Goal: Find specific page/section: Find specific page/section

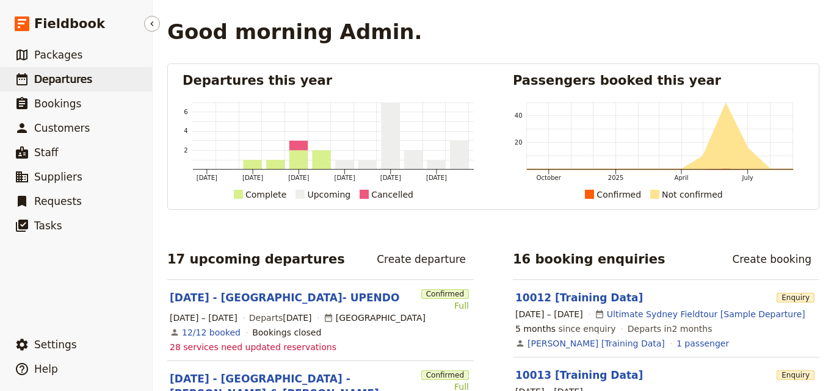
click at [81, 70] on link "​ Departures" at bounding box center [76, 79] width 152 height 24
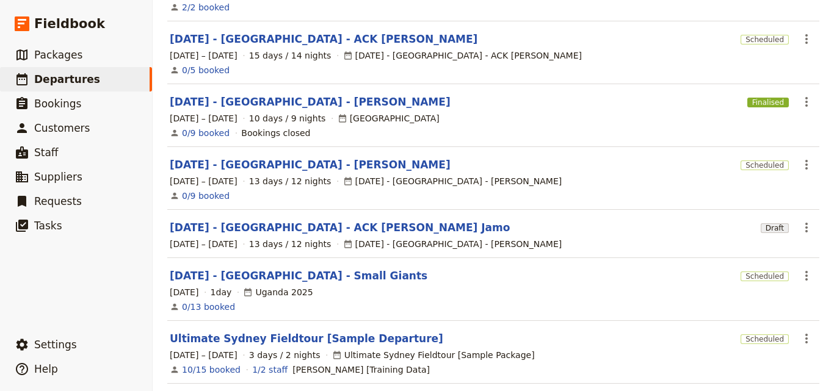
scroll to position [398, 0]
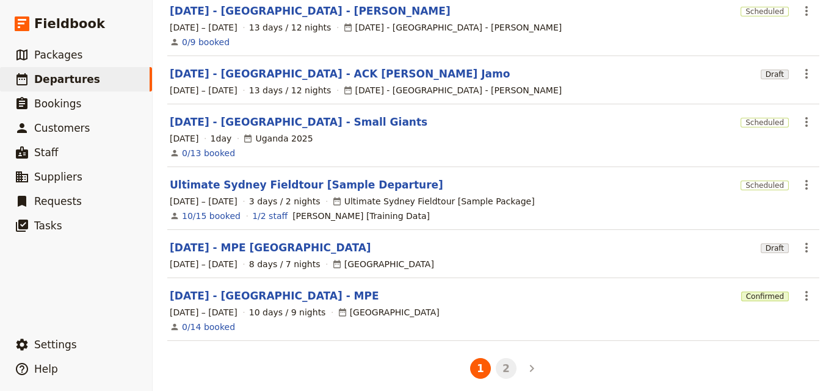
click at [507, 361] on button "2" at bounding box center [506, 368] width 21 height 21
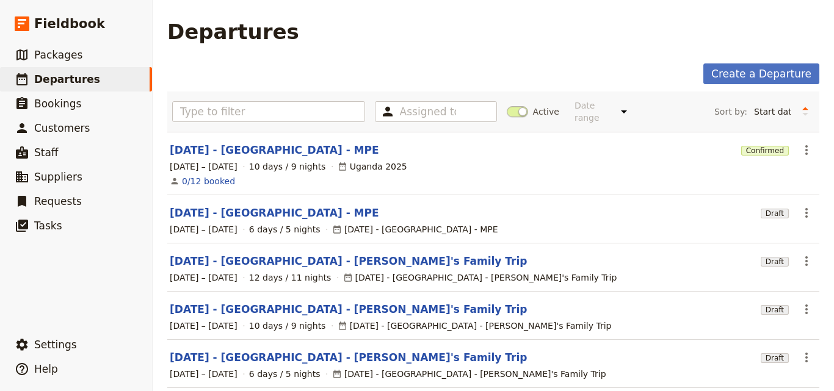
scroll to position [61, 0]
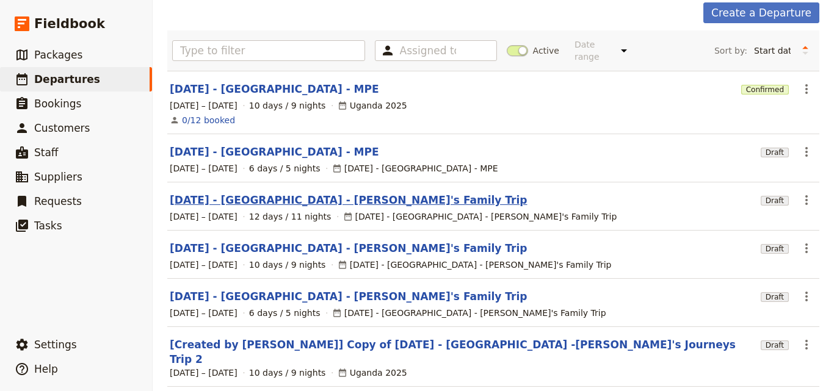
click at [311, 193] on link "[DATE] - [GEOGRAPHIC_DATA] - [PERSON_NAME]'s Family Trip" at bounding box center [348, 200] width 357 height 15
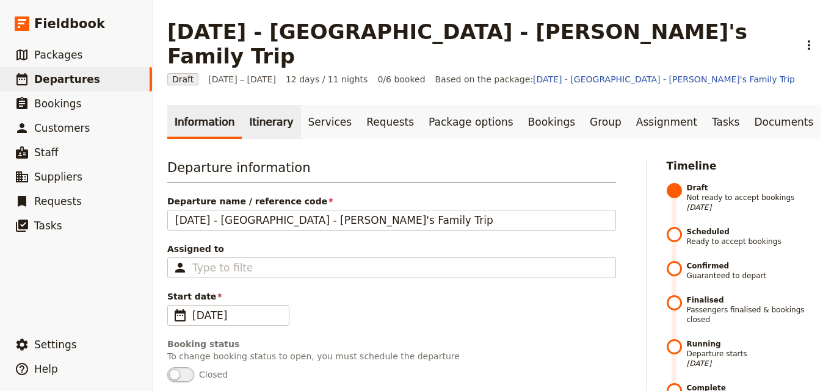
click at [278, 105] on link "Itinerary" at bounding box center [271, 122] width 59 height 34
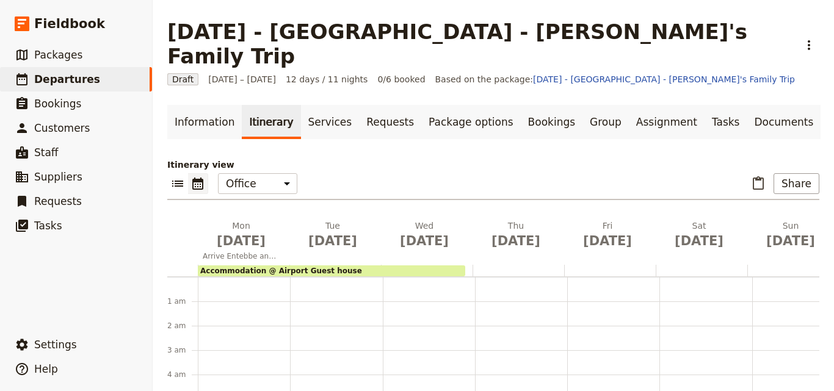
scroll to position [159, 0]
